Goal: Task Accomplishment & Management: Manage account settings

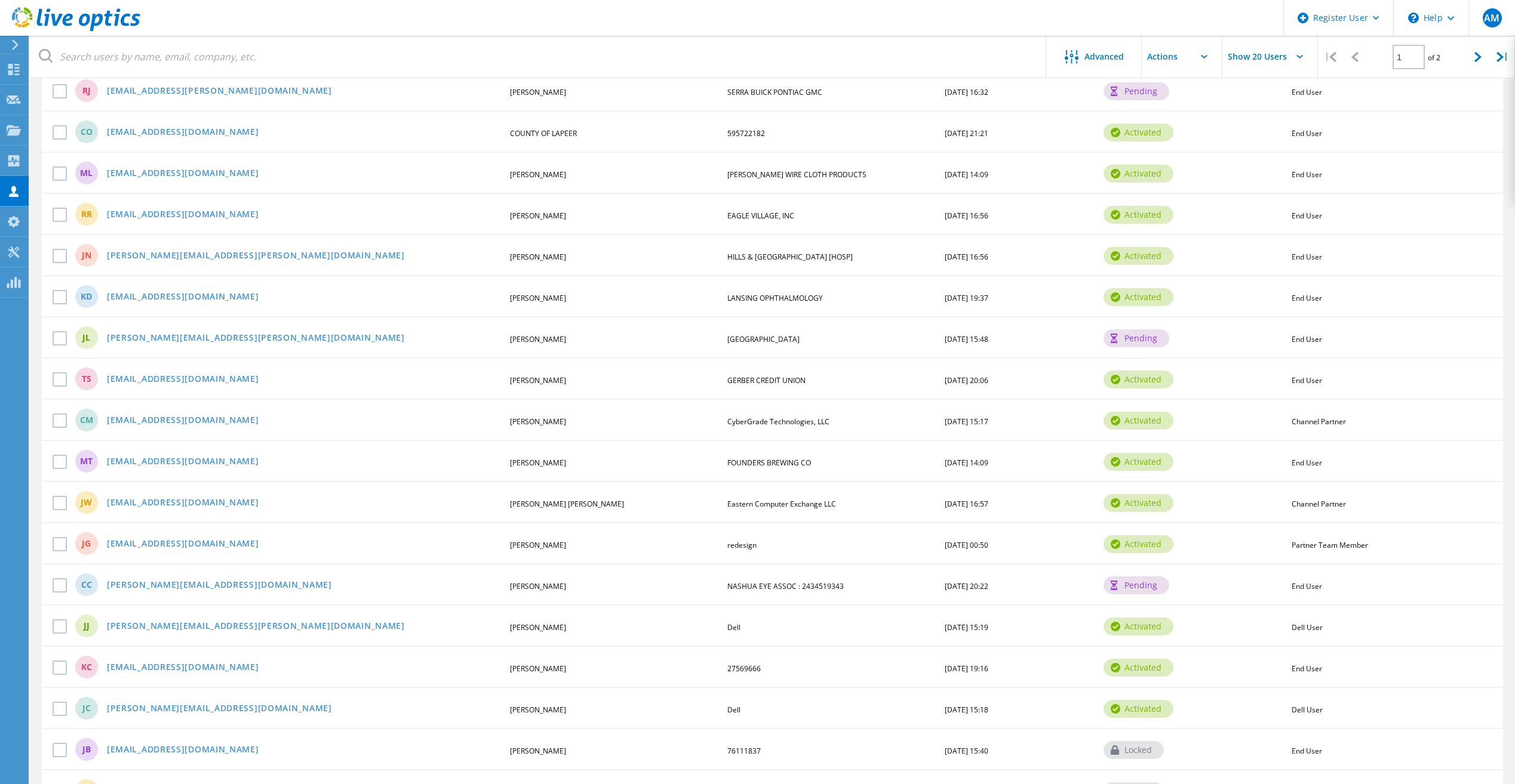
scroll to position [324, 0]
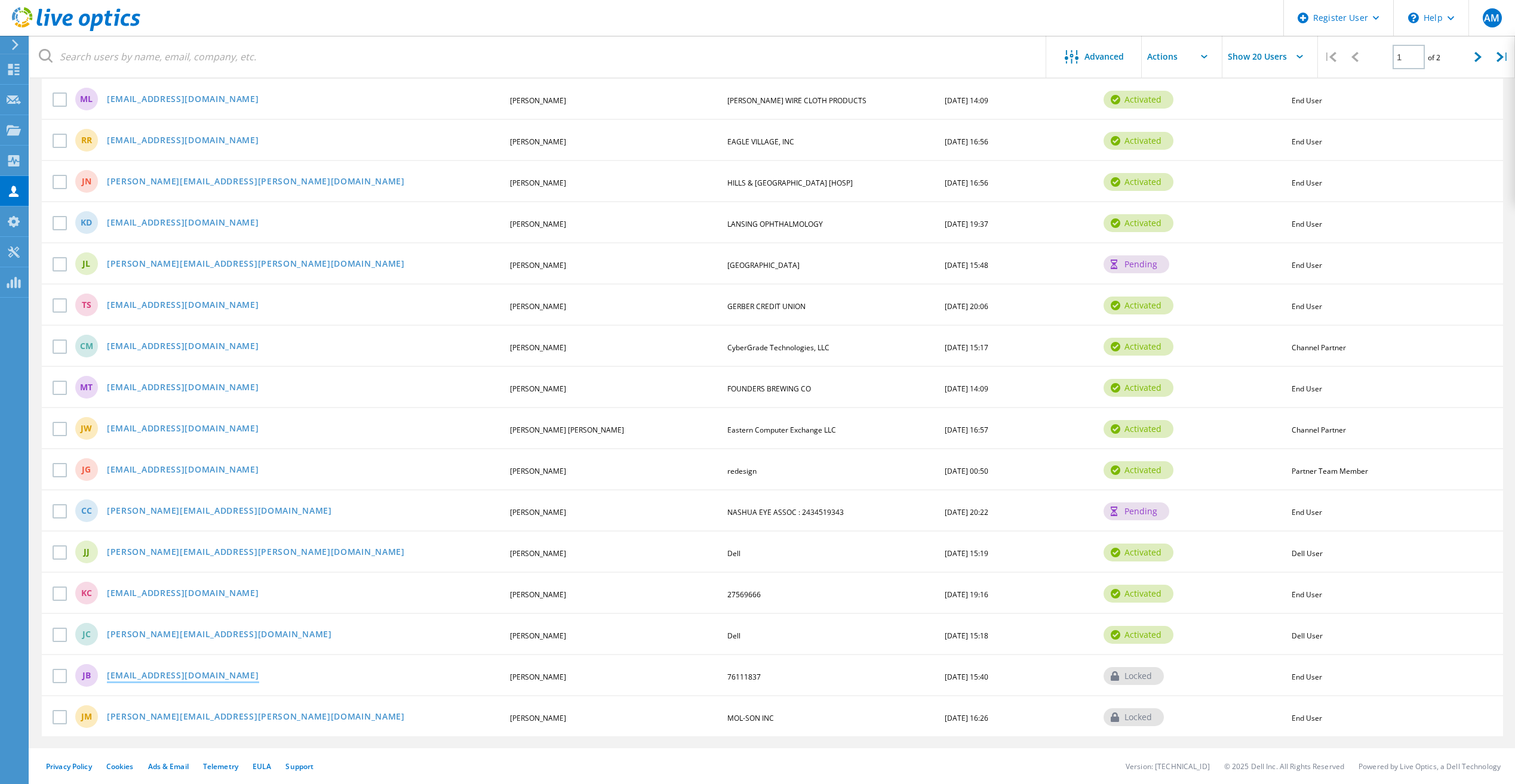
click at [169, 677] on link "[EMAIL_ADDRESS][DOMAIN_NAME]" at bounding box center [183, 677] width 152 height 10
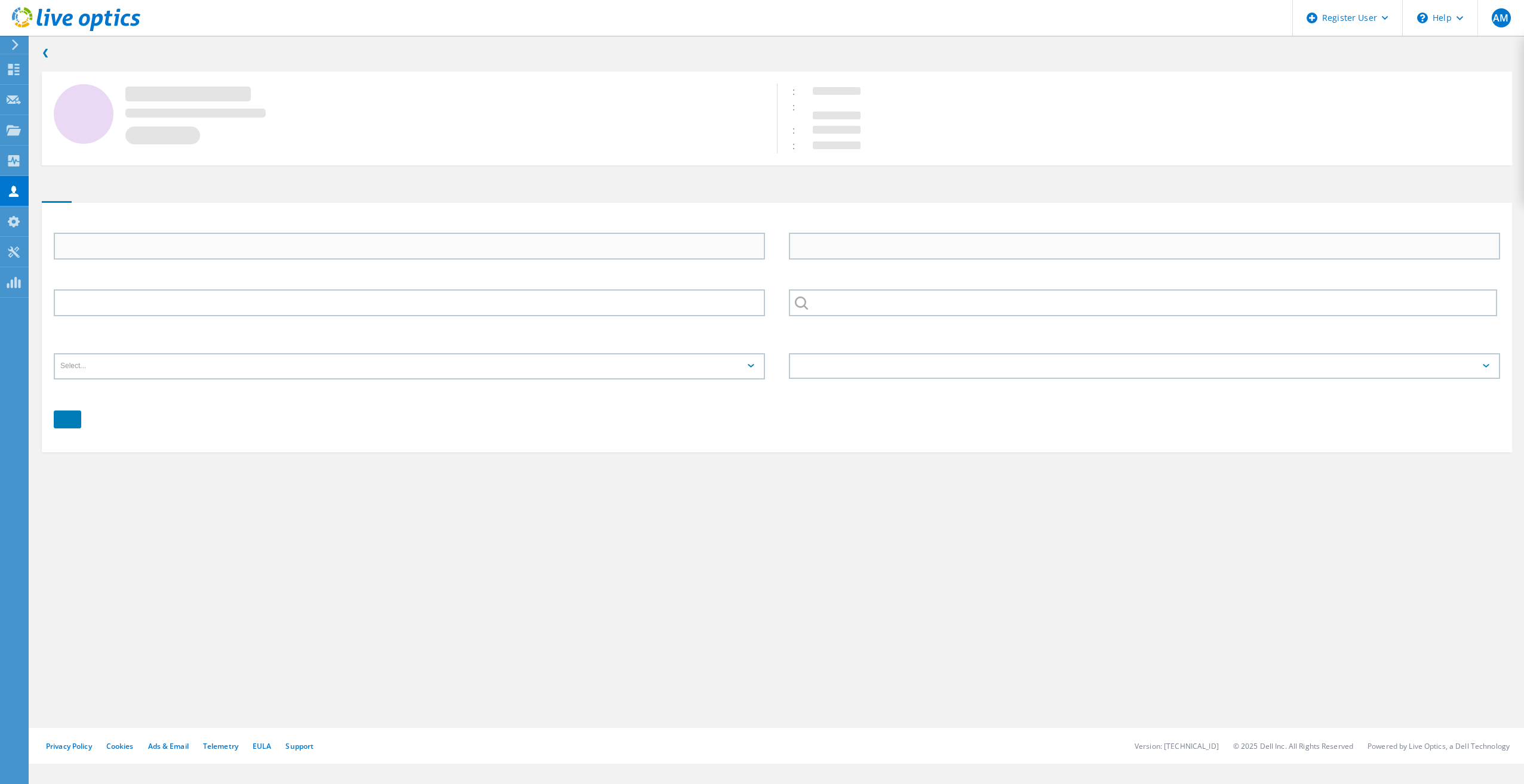
type input "[PERSON_NAME]"
type input "Brown"
type input "76111837"
type input "English"
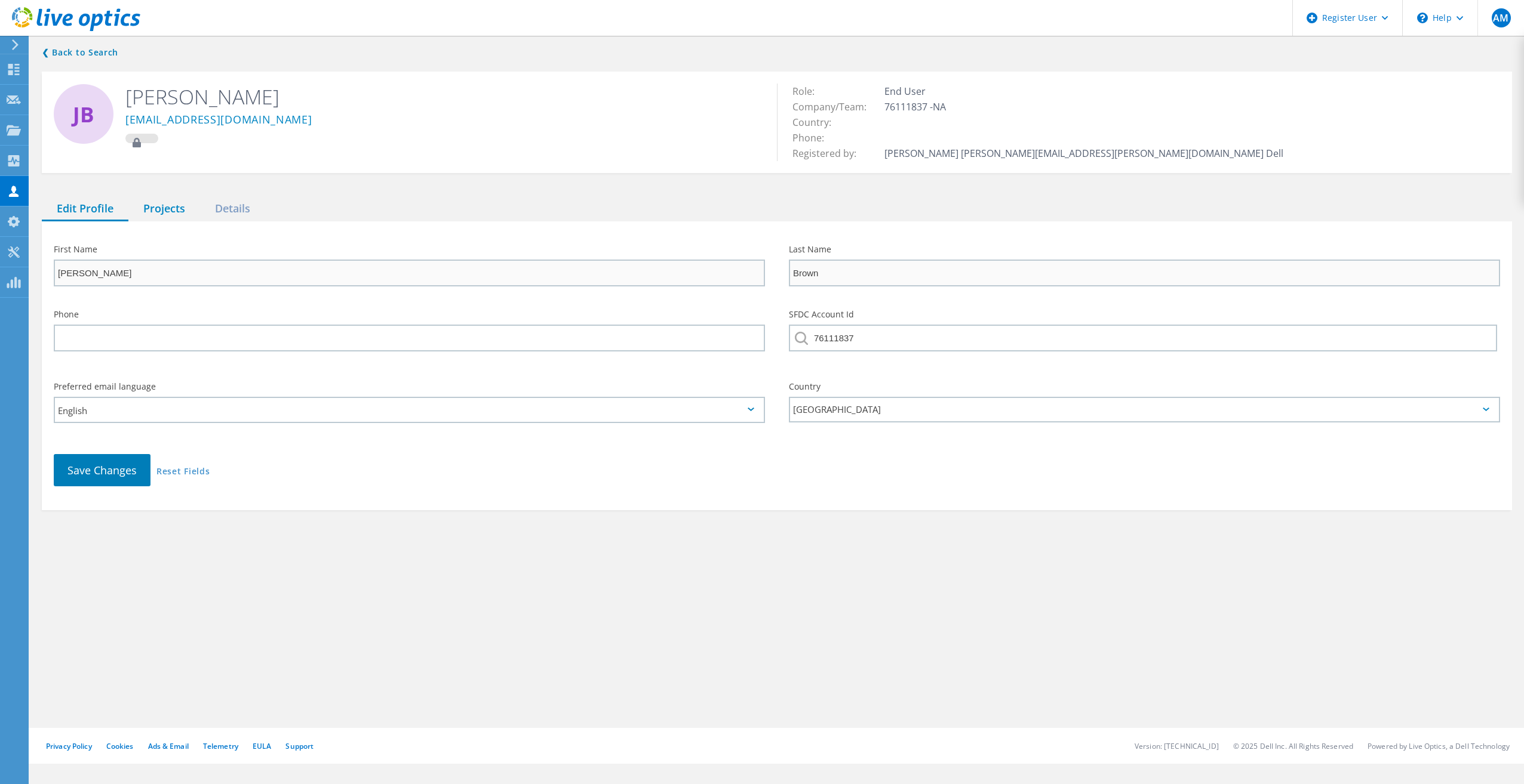
click at [160, 202] on div "Projects" at bounding box center [164, 209] width 71 height 25
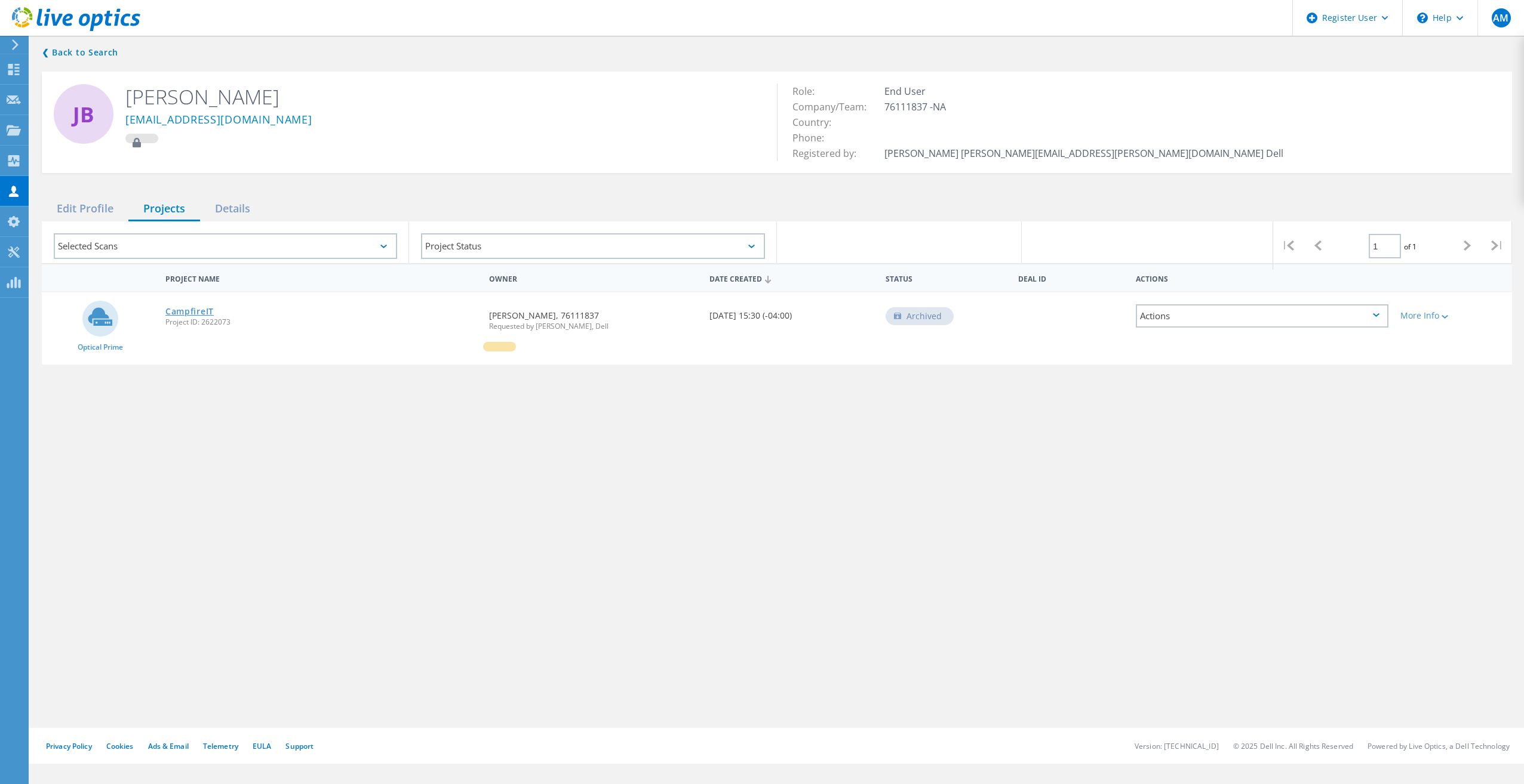
click at [202, 310] on link "CampfireIT" at bounding box center [190, 311] width 49 height 8
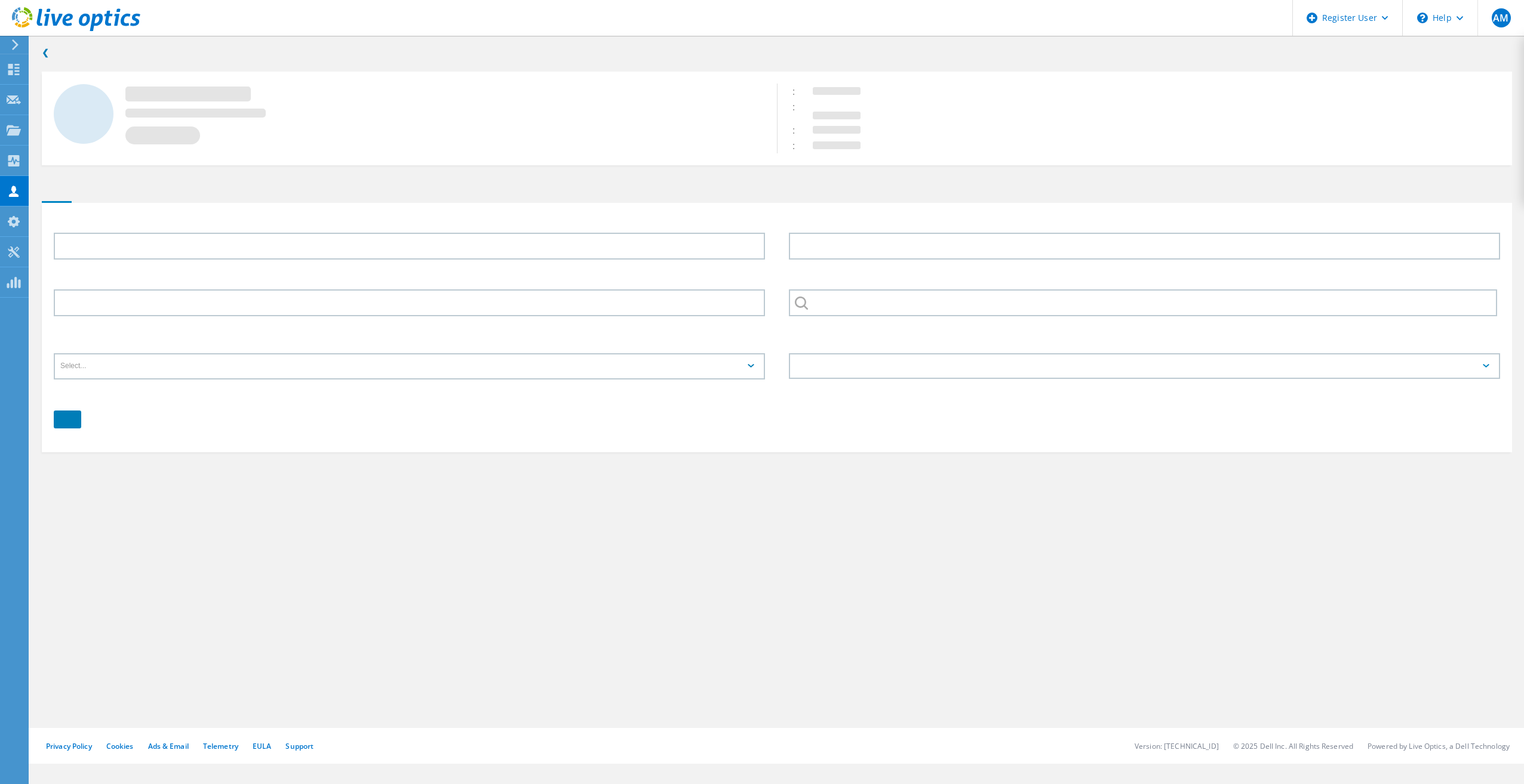
type input "[PERSON_NAME]"
type input "Brown"
type input "76111837"
type input "English"
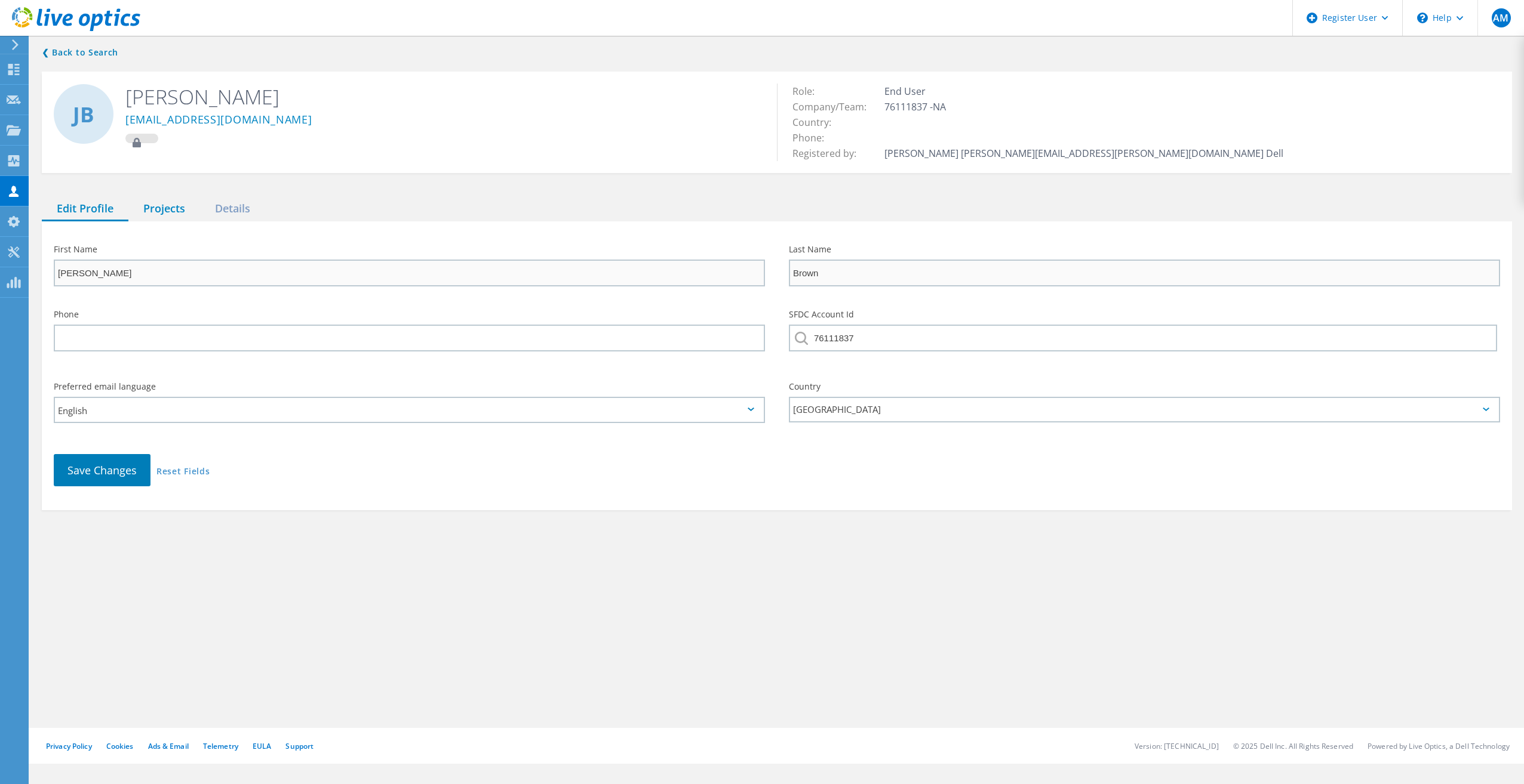
click at [161, 204] on div "Projects" at bounding box center [164, 209] width 71 height 25
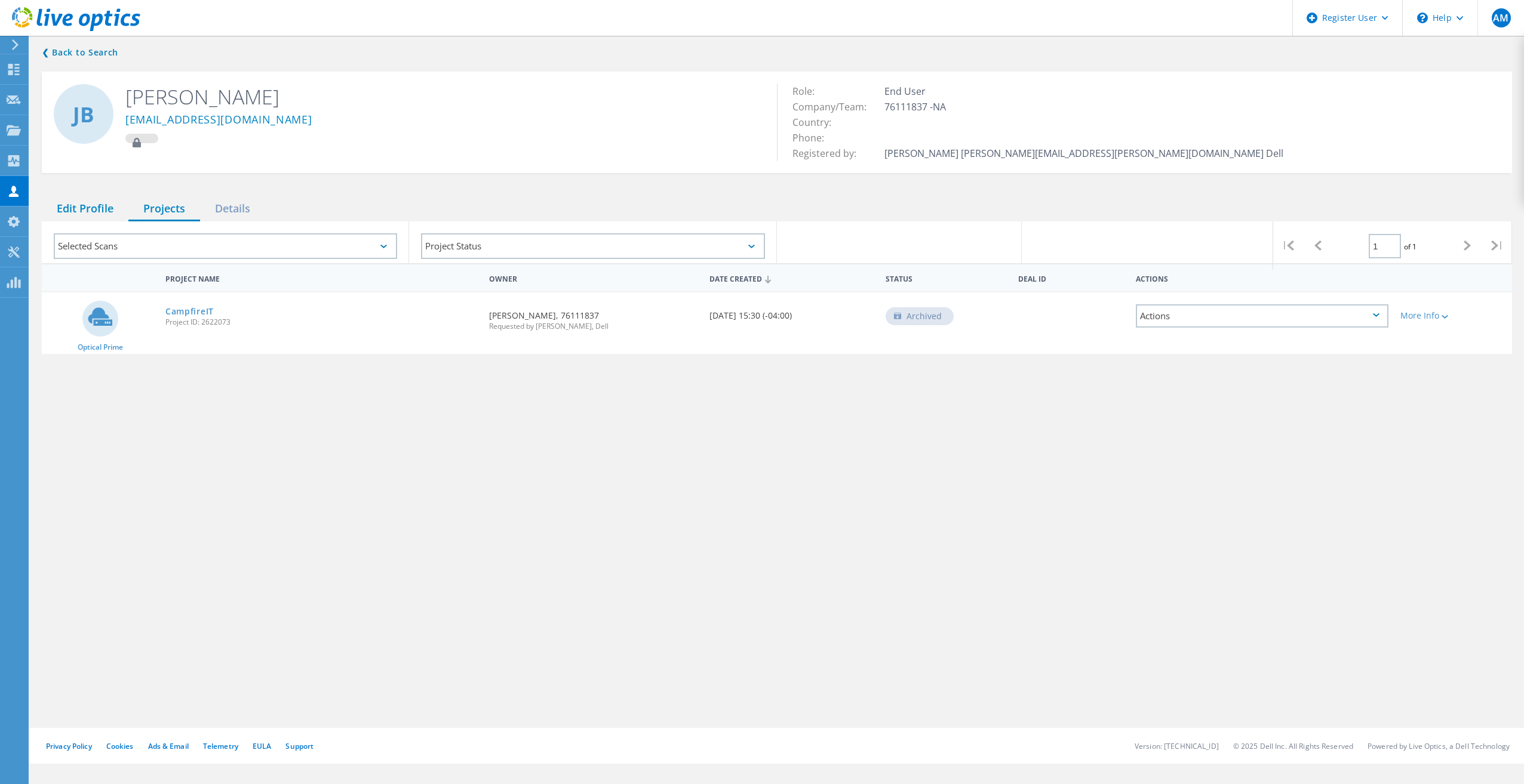
drag, startPoint x: 70, startPoint y: 209, endPoint x: 81, endPoint y: 215, distance: 12.5
click at [71, 210] on div "Edit Profile" at bounding box center [85, 209] width 87 height 25
